Goal: Obtain resource: Obtain resource

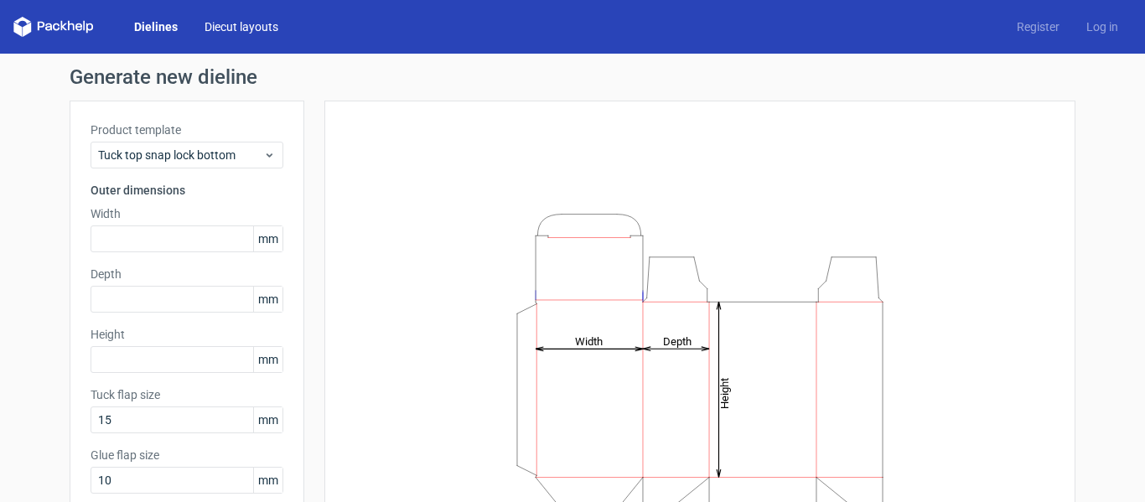
click at [259, 26] on link "Diecut layouts" at bounding box center [241, 26] width 101 height 17
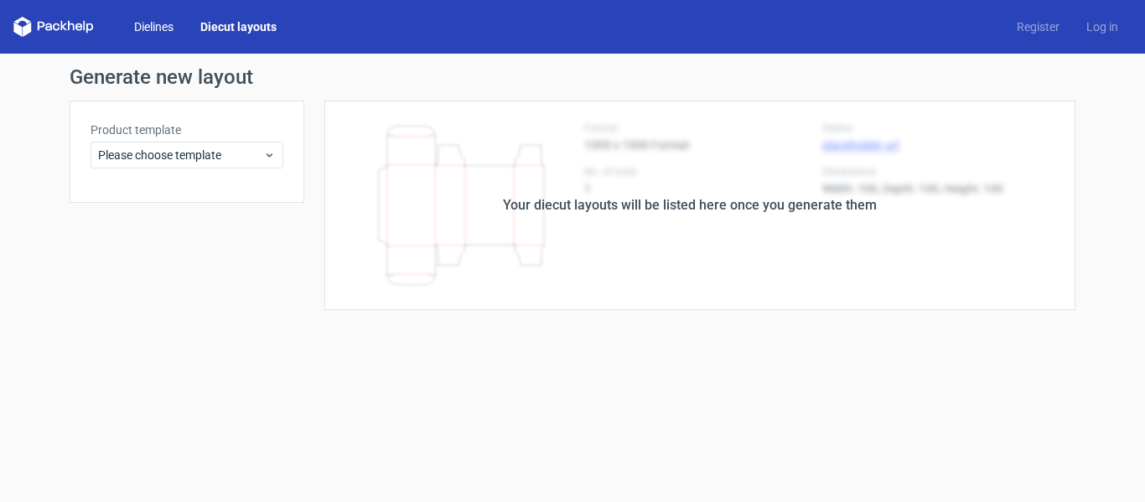
click at [157, 23] on link "Dielines" at bounding box center [154, 26] width 66 height 17
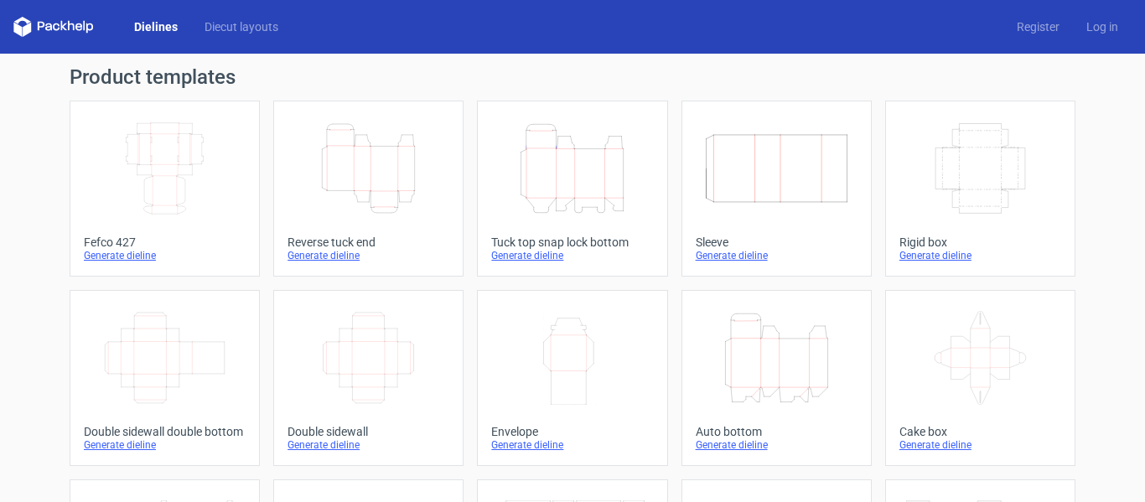
scroll to position [84, 0]
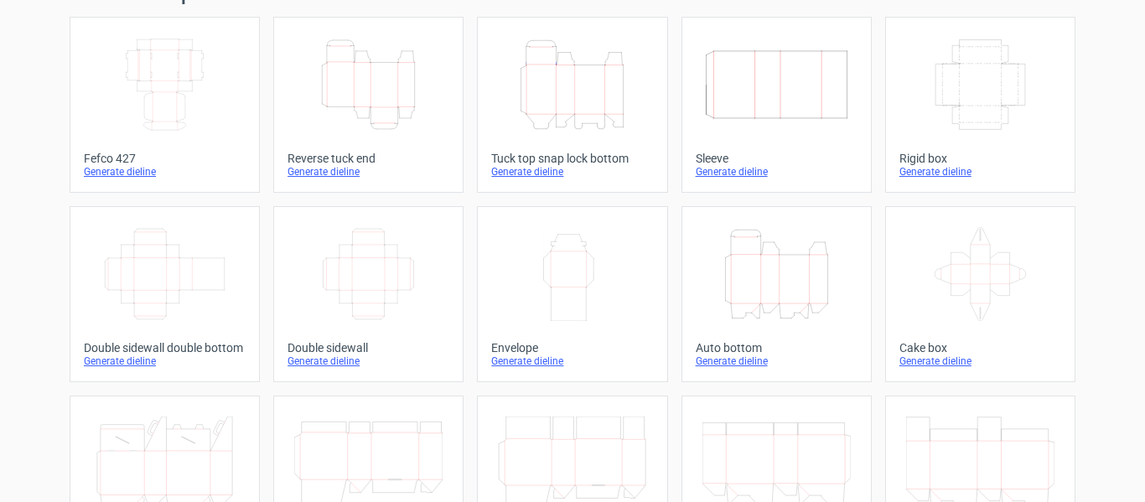
click at [805, 287] on icon "Height Depth Width" at bounding box center [776, 274] width 148 height 94
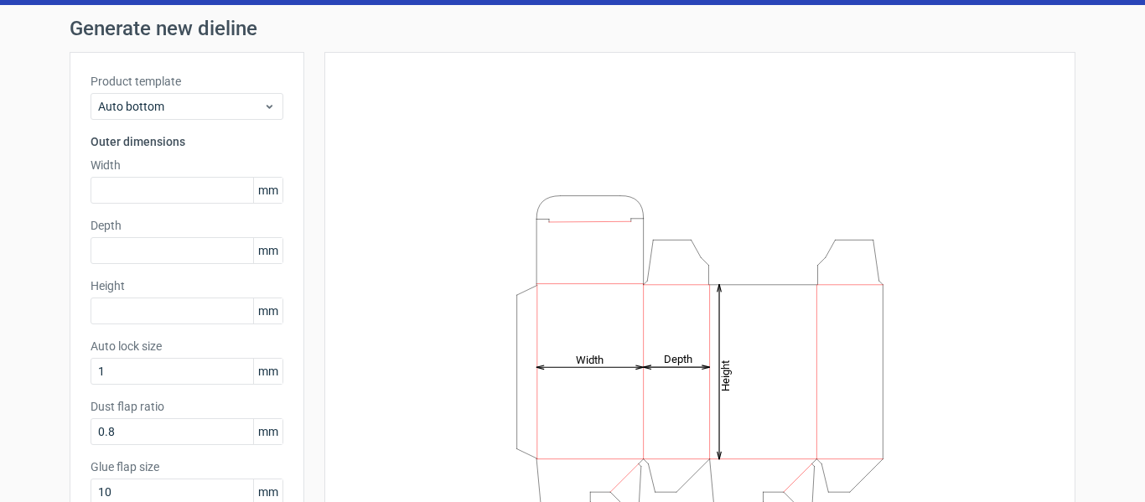
scroll to position [47, 0]
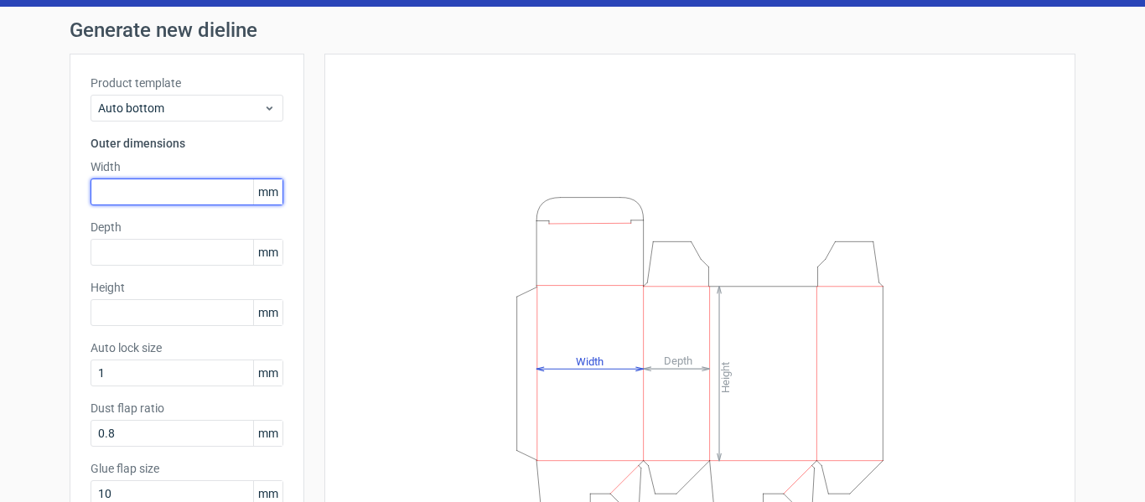
click at [215, 189] on input "text" at bounding box center [187, 192] width 193 height 27
type input "110"
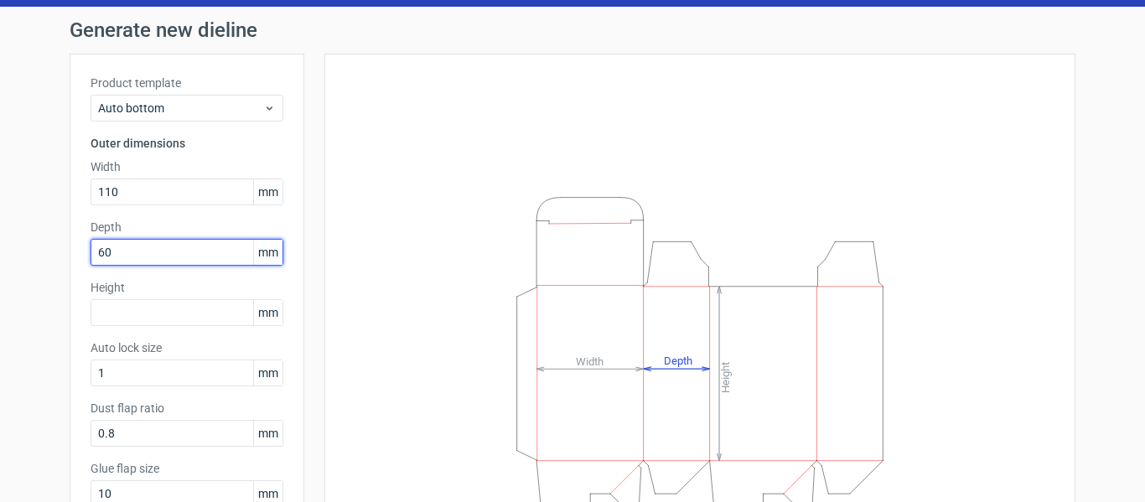
type input "60"
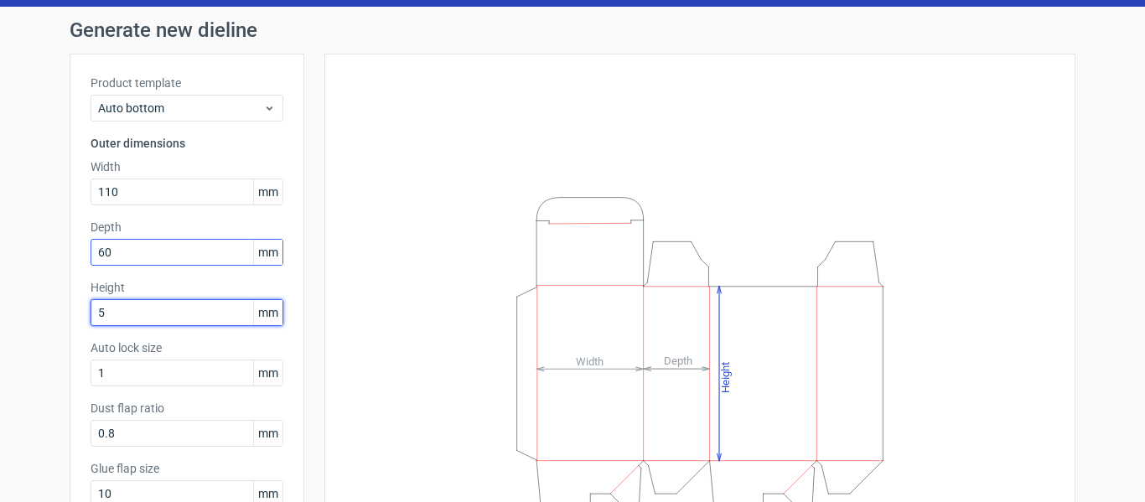
type input "5"
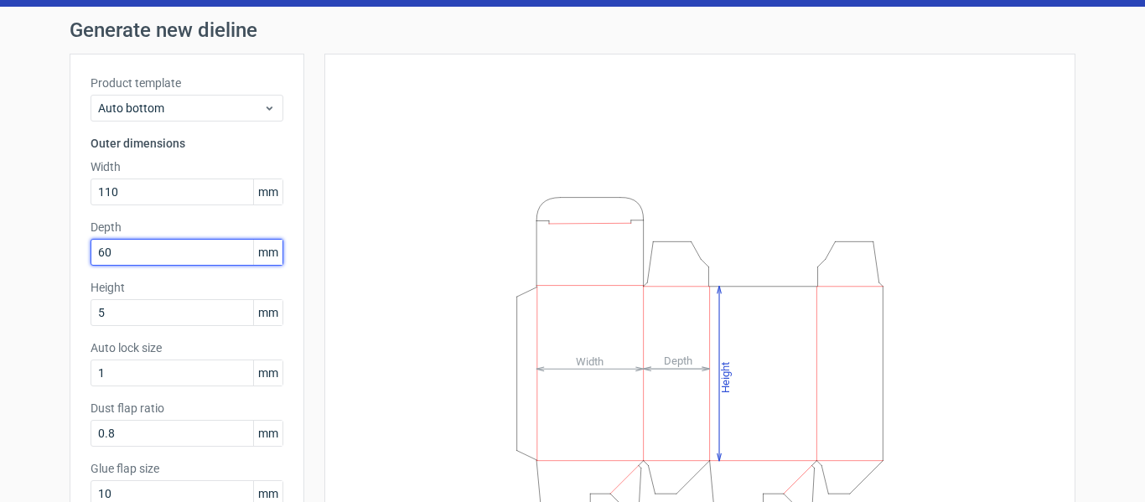
drag, startPoint x: 202, startPoint y: 253, endPoint x: 37, endPoint y: 287, distance: 168.5
click at [39, 287] on div "Generate new dieline Product template Auto bottom Outer dimensions Width 110 mm…" at bounding box center [572, 338] width 1145 height 663
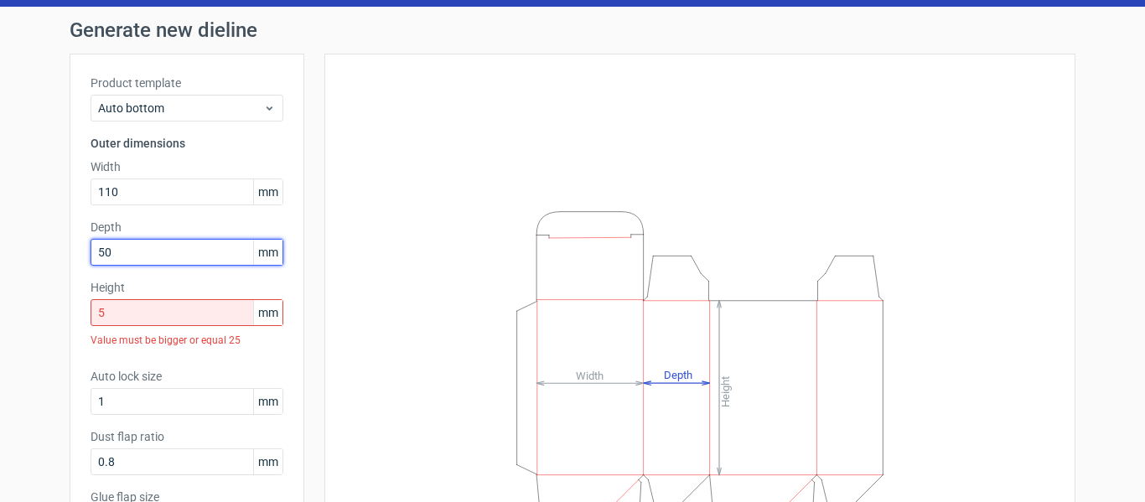
type input "50"
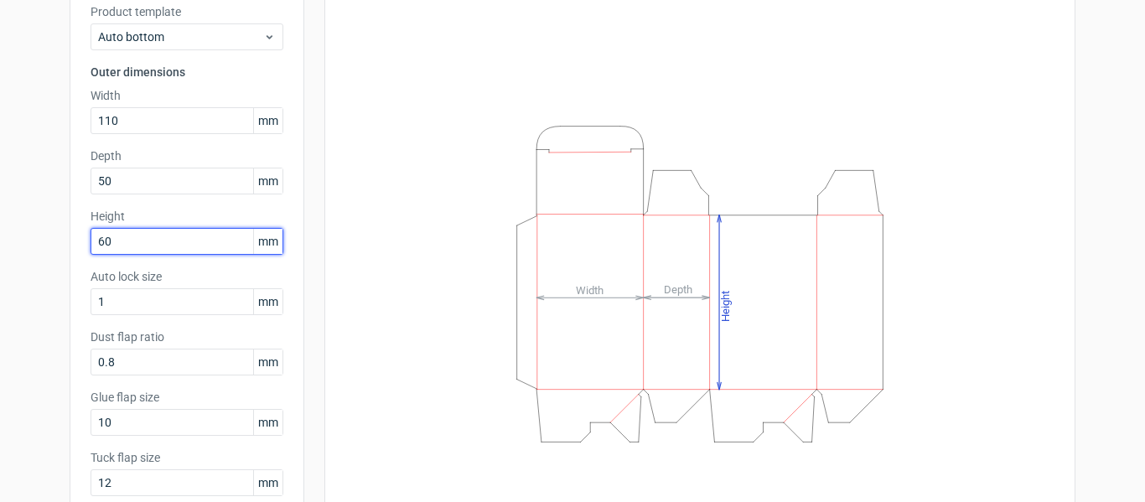
scroll to position [215, 0]
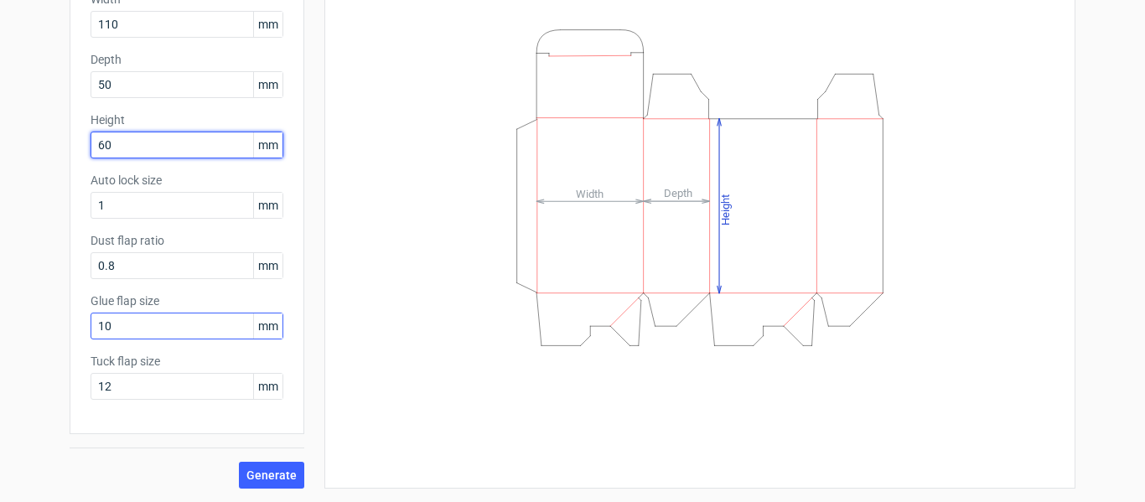
type input "60"
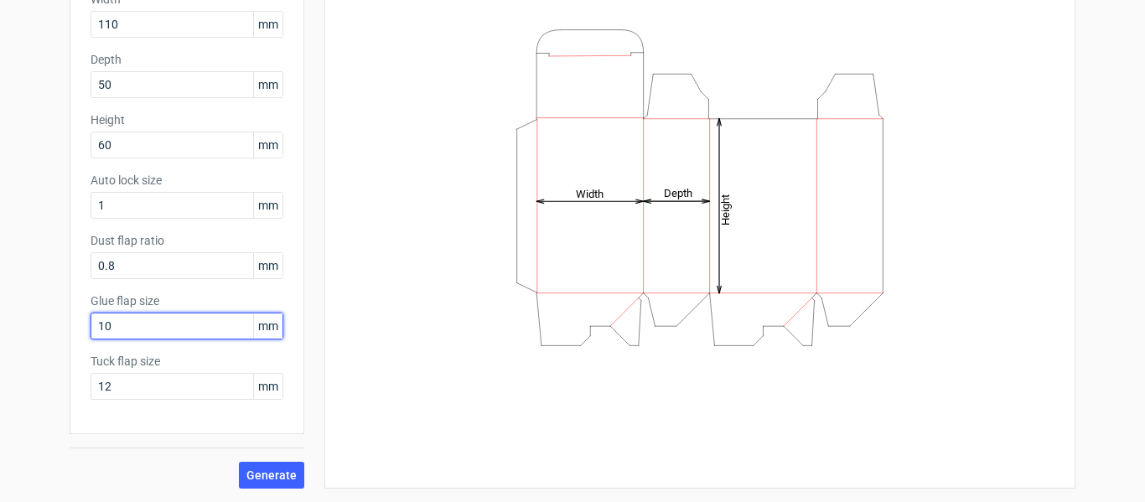
drag, startPoint x: 159, startPoint y: 324, endPoint x: 75, endPoint y: 334, distance: 84.5
click at [75, 334] on div "Product template Auto bottom Outer dimensions Width 110 mm Depth 50 mm Height 6…" at bounding box center [187, 160] width 235 height 548
click at [282, 476] on span "Generate" at bounding box center [271, 475] width 50 height 12
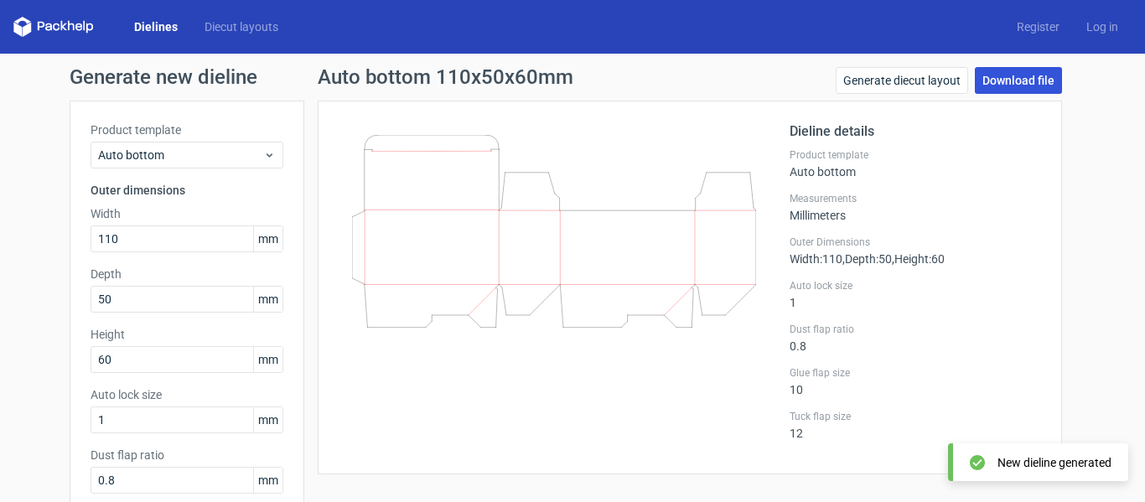
click at [1008, 81] on link "Download file" at bounding box center [1018, 80] width 87 height 27
